Goal: Information Seeking & Learning: Learn about a topic

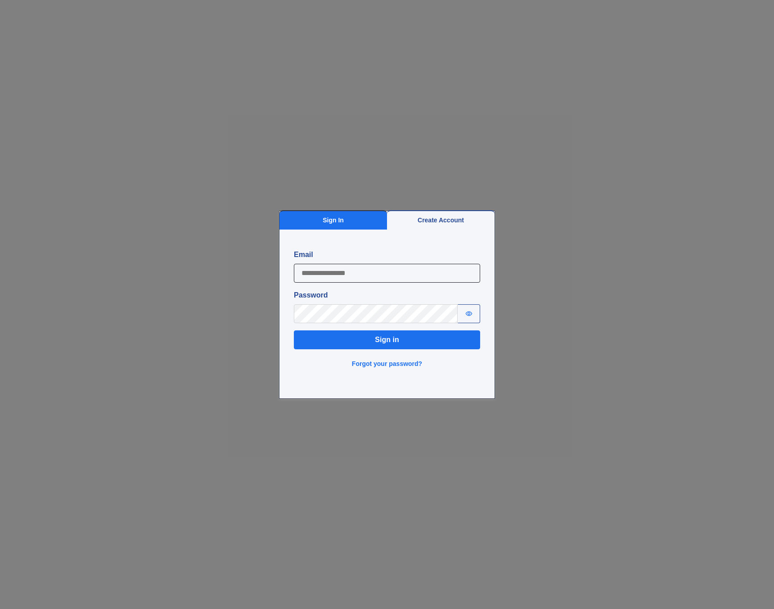
click at [345, 264] on input "Email" at bounding box center [387, 273] width 186 height 19
type input "**********"
click at [372, 331] on button "Sign in" at bounding box center [387, 339] width 186 height 19
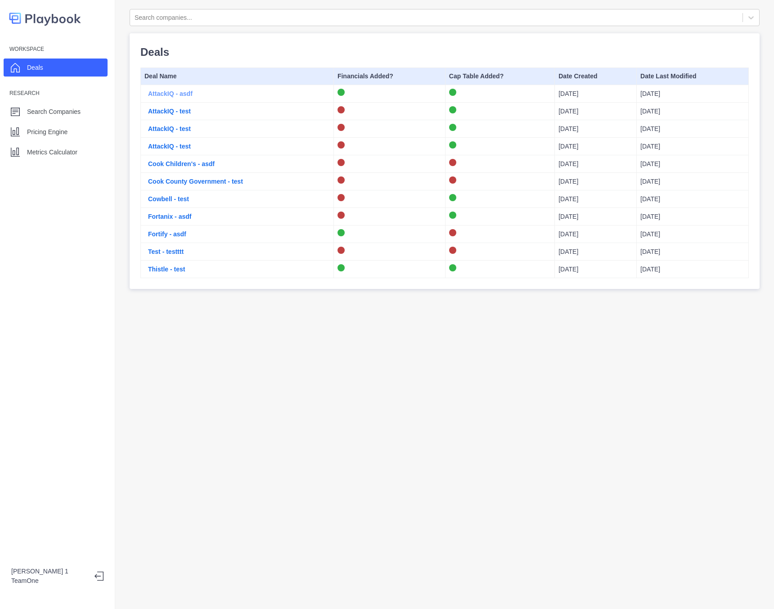
click at [175, 90] on button "AttackIQ - asdf" at bounding box center [170, 93] width 52 height 9
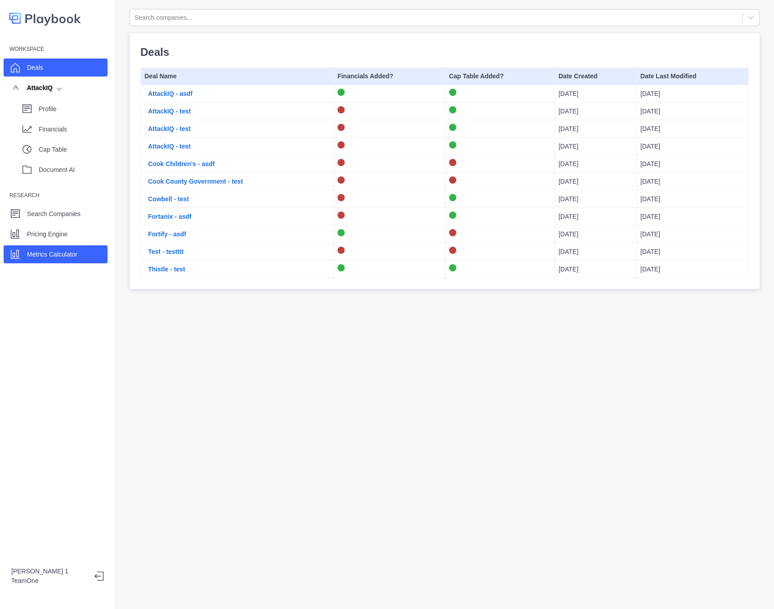
click at [62, 259] on div "Metrics Calculator" at bounding box center [52, 253] width 50 height 13
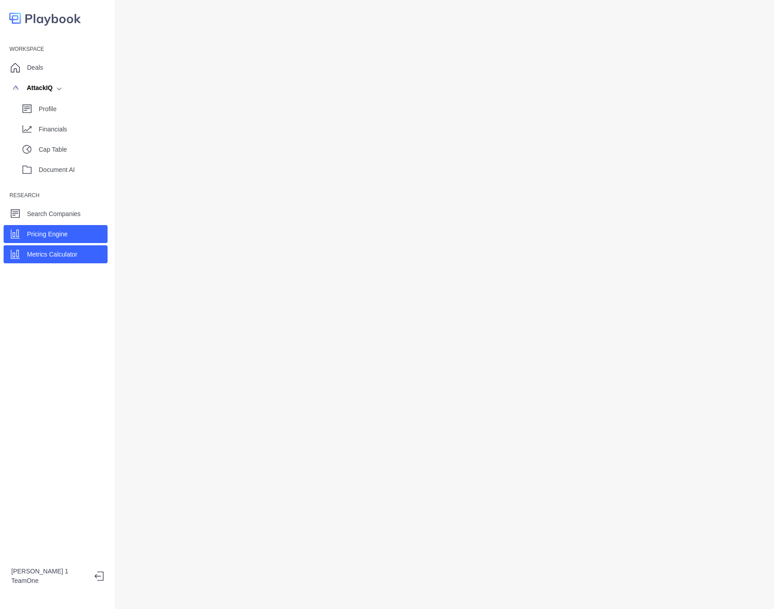
click at [61, 240] on div "Pricing Engine" at bounding box center [47, 233] width 40 height 13
click at [68, 224] on div "Workspace Deals AttackIQ Profile Financials Cap Table Document AI Research Sear…" at bounding box center [57, 152] width 115 height 221
click at [61, 173] on p "Document AI" at bounding box center [73, 169] width 69 height 9
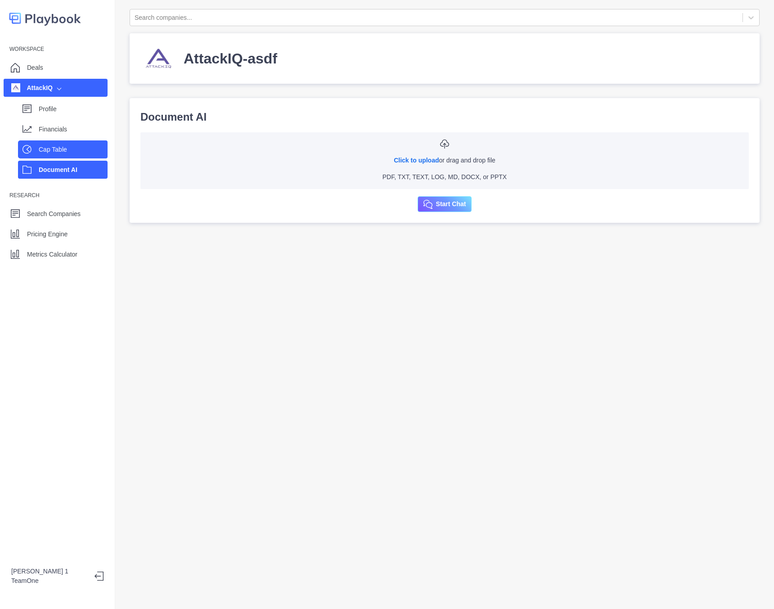
click at [58, 146] on p "Cap Table" at bounding box center [73, 149] width 69 height 9
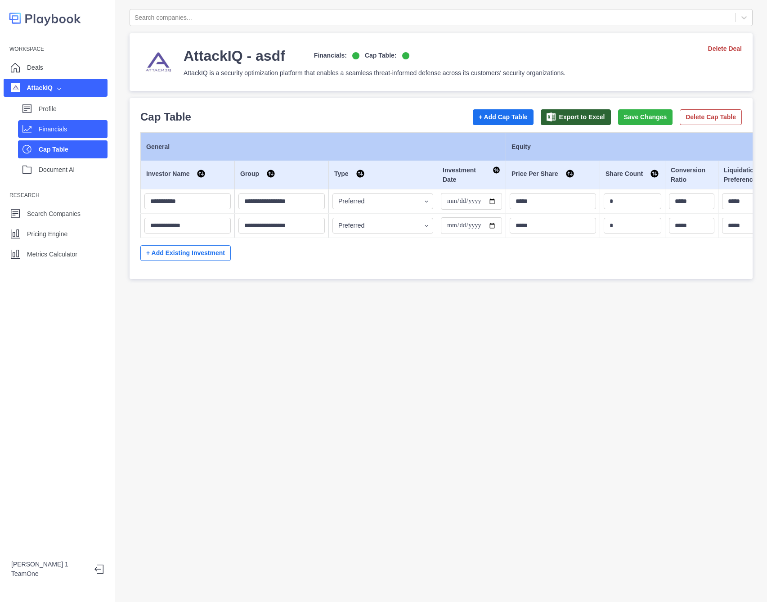
click at [58, 128] on p "Financials" at bounding box center [73, 129] width 69 height 9
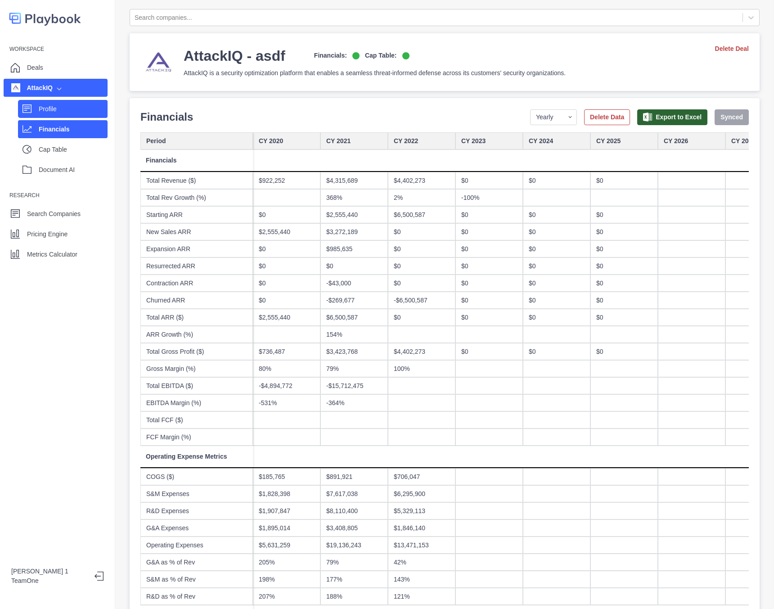
click at [54, 113] on p "Profile" at bounding box center [73, 108] width 69 height 9
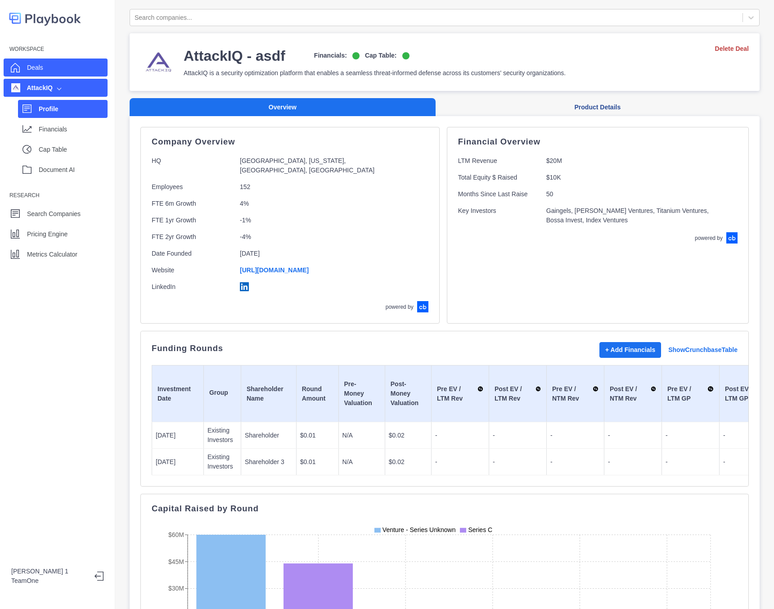
click at [47, 72] on div "Deals" at bounding box center [56, 67] width 104 height 18
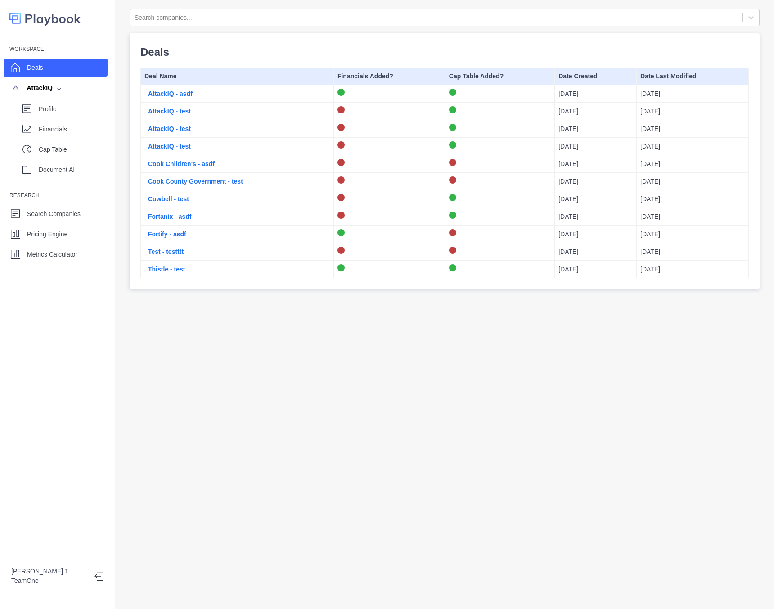
click at [291, 431] on div "Search companies... Deals Deal Name Financials Added? Cap Table Added? Date Cre…" at bounding box center [444, 304] width 659 height 609
